Goal: Navigation & Orientation: Find specific page/section

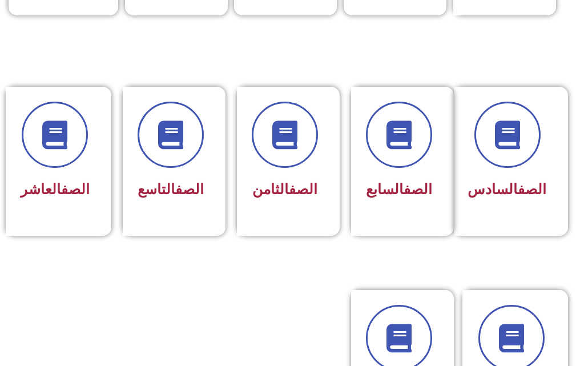
scroll to position [571, 0]
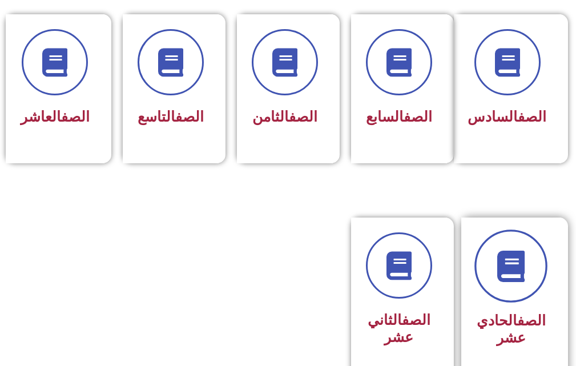
click at [523, 303] on link at bounding box center [510, 266] width 73 height 73
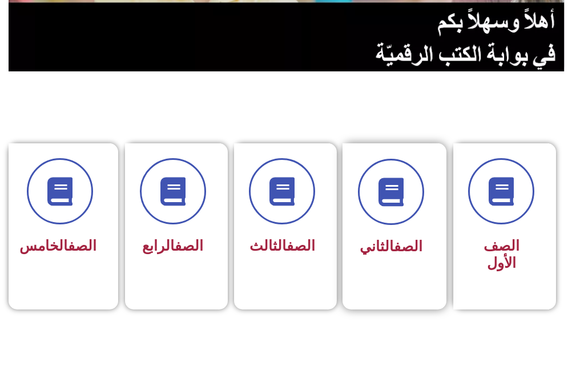
scroll to position [285, 0]
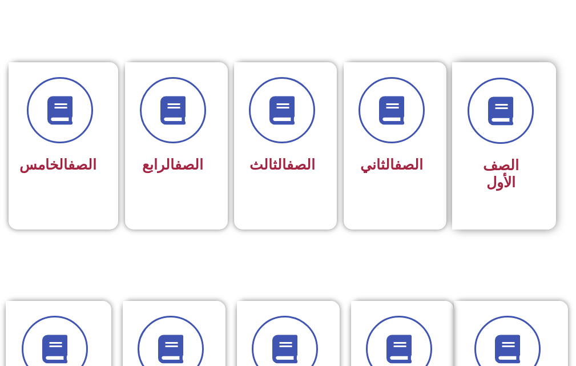
click at [508, 143] on div at bounding box center [500, 111] width 66 height 66
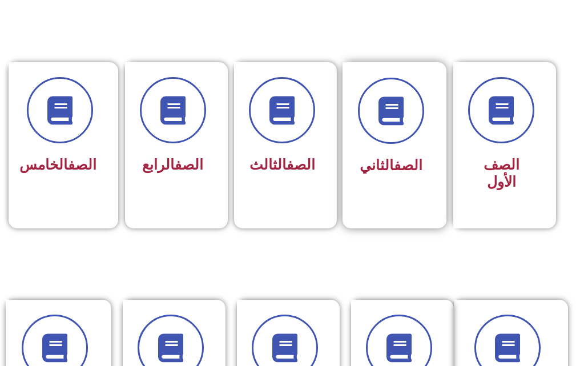
click at [365, 139] on div at bounding box center [391, 111] width 66 height 66
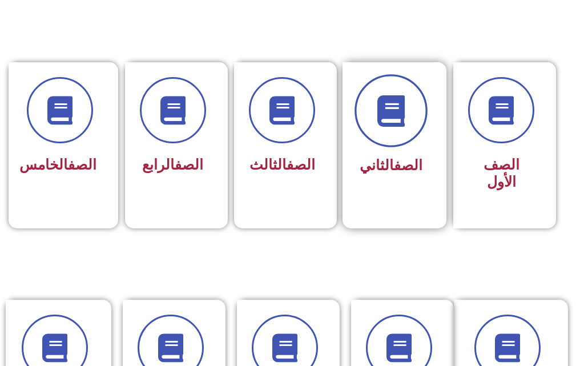
click at [378, 124] on icon at bounding box center [390, 110] width 31 height 31
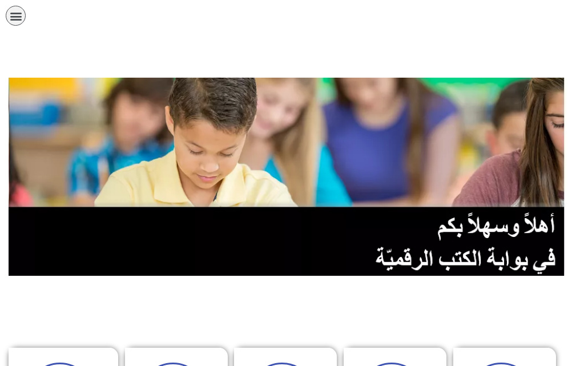
drag, startPoint x: 15, startPoint y: 15, endPoint x: 12, endPoint y: 25, distance: 10.1
click at [14, 15] on icon "כפתור פתיחת תפריט" at bounding box center [16, 16] width 13 height 13
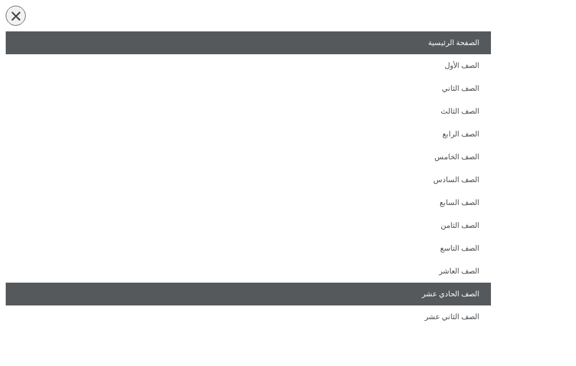
click at [456, 297] on link "الصف الحادي عشر" at bounding box center [248, 293] width 485 height 23
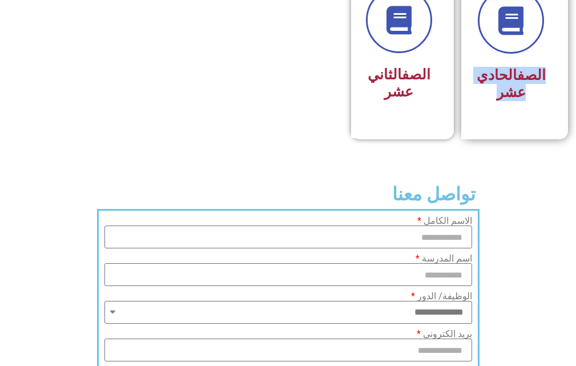
scroll to position [799, 0]
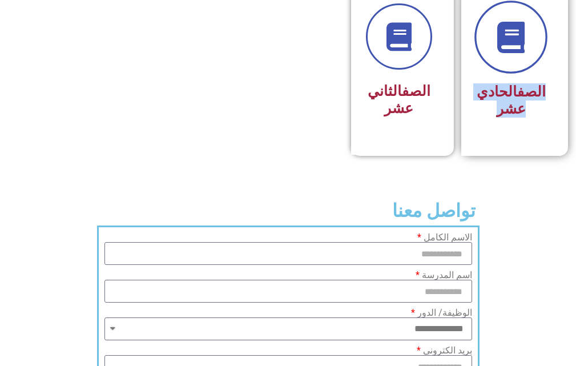
click at [517, 53] on icon at bounding box center [510, 37] width 31 height 31
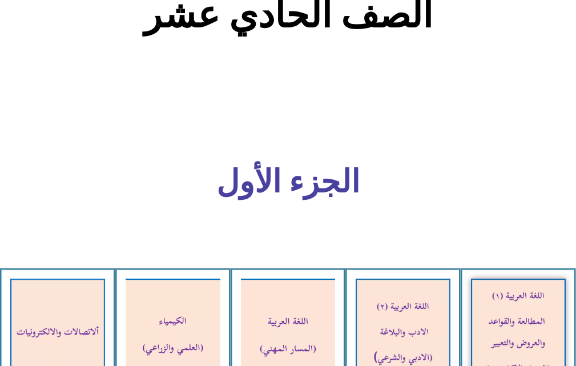
scroll to position [513, 0]
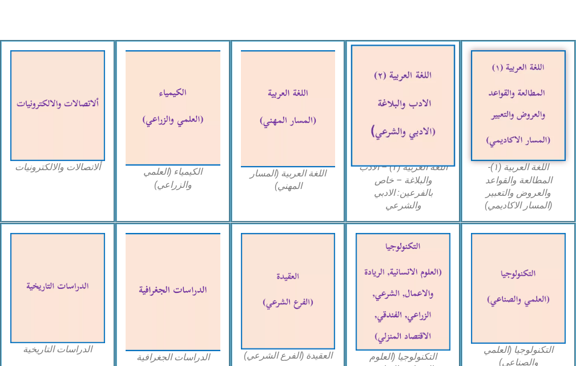
click at [407, 79] on img at bounding box center [403, 106] width 104 height 122
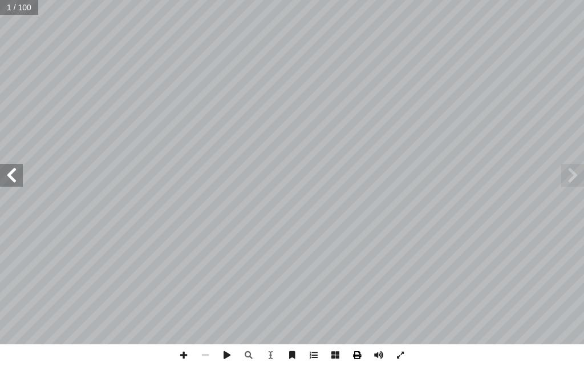
click at [356, 353] on span at bounding box center [357, 355] width 22 height 22
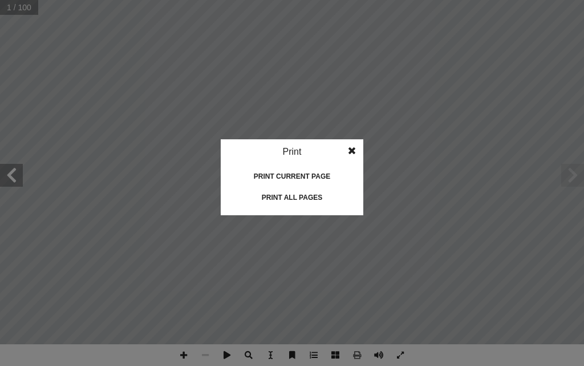
click at [288, 198] on div "Print all pages" at bounding box center [292, 197] width 114 height 18
